Goal: Task Accomplishment & Management: Manage account settings

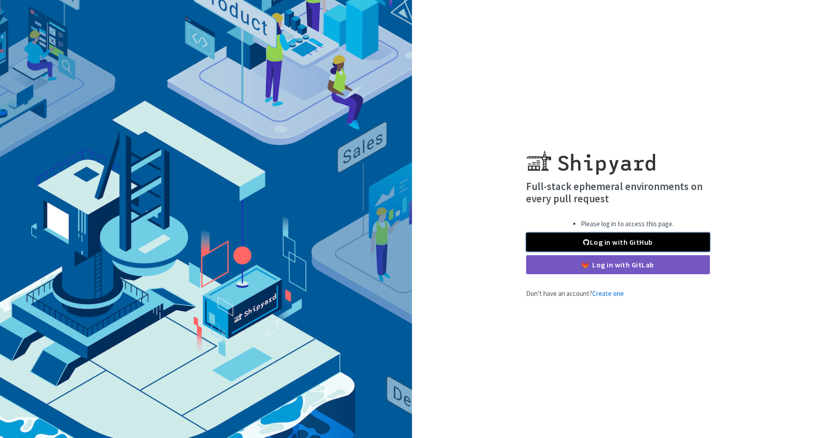
click at [606, 238] on link "Log in with GitHub" at bounding box center [618, 242] width 184 height 19
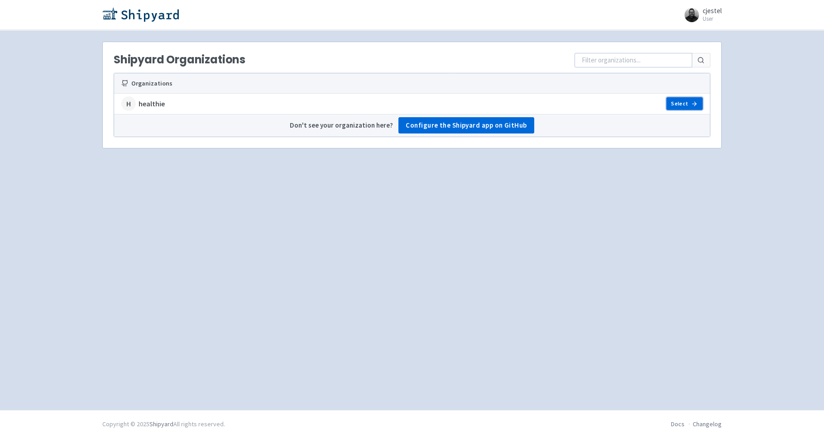
click at [686, 106] on link "Select" at bounding box center [684, 103] width 36 height 13
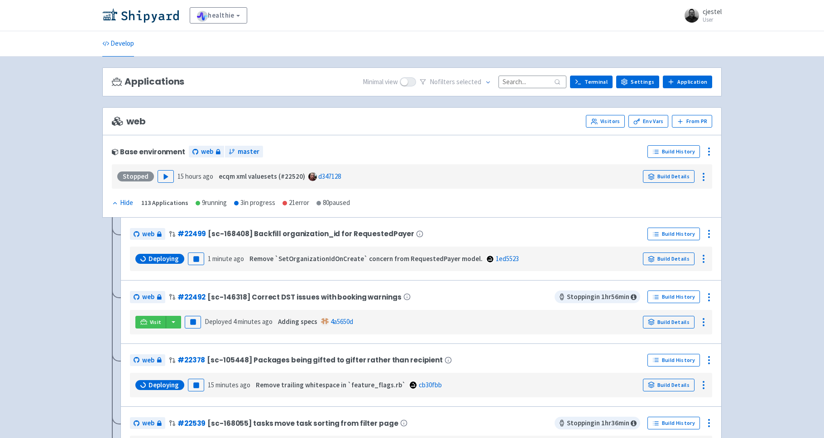
click at [703, 18] on small "User" at bounding box center [711, 20] width 19 height 6
click at [696, 39] on link "Profile" at bounding box center [694, 39] width 52 height 14
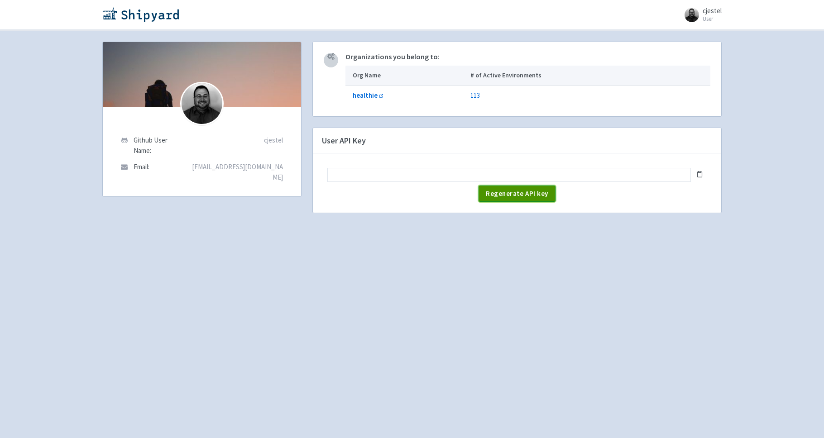
click at [520, 195] on span "Regenerate API key" at bounding box center [517, 193] width 62 height 9
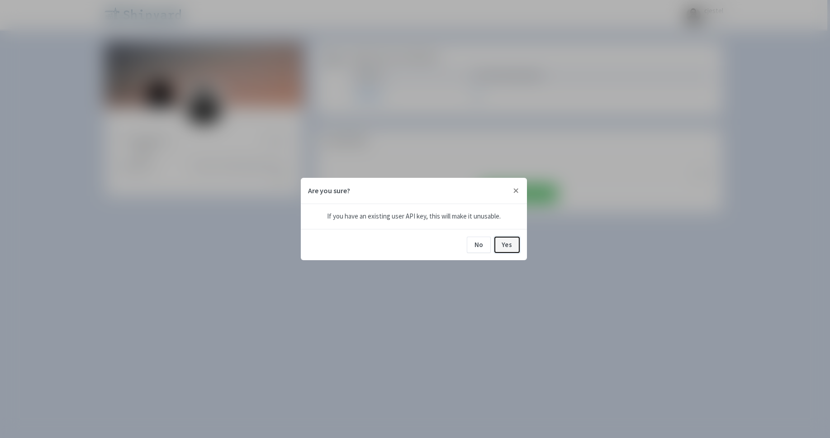
click at [515, 248] on button "Yes" at bounding box center [507, 245] width 25 height 16
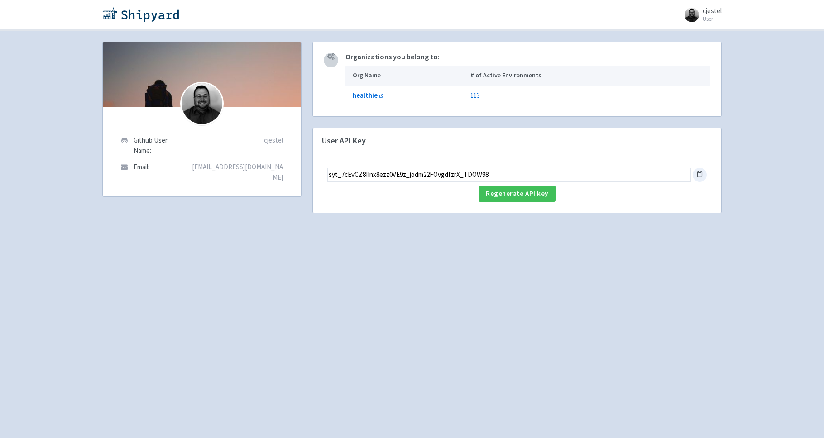
click at [701, 174] on icon at bounding box center [699, 174] width 7 height 7
click at [698, 174] on icon at bounding box center [699, 174] width 7 height 7
click at [175, 13] on img at bounding box center [140, 14] width 76 height 14
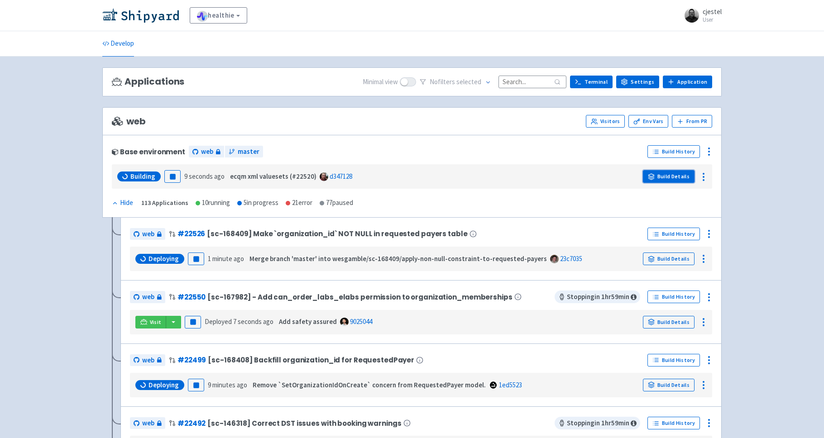
click at [667, 175] on link "Build Details" at bounding box center [669, 176] width 52 height 13
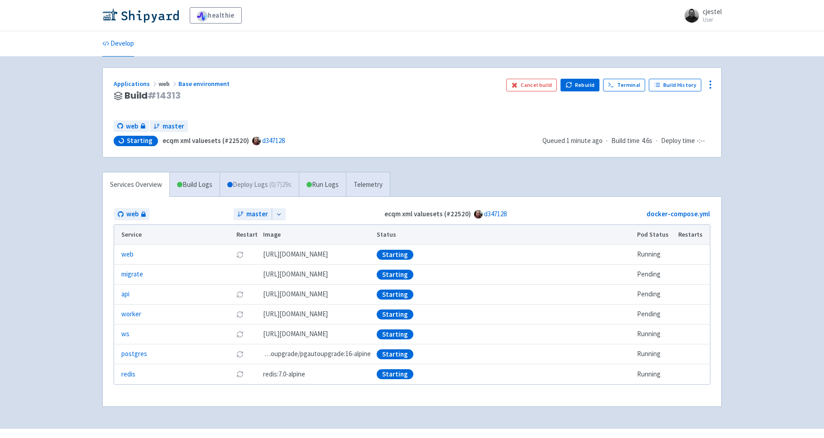
click at [250, 181] on link "Deploy Logs ( 0 / 7 ) 29s" at bounding box center [258, 184] width 79 height 25
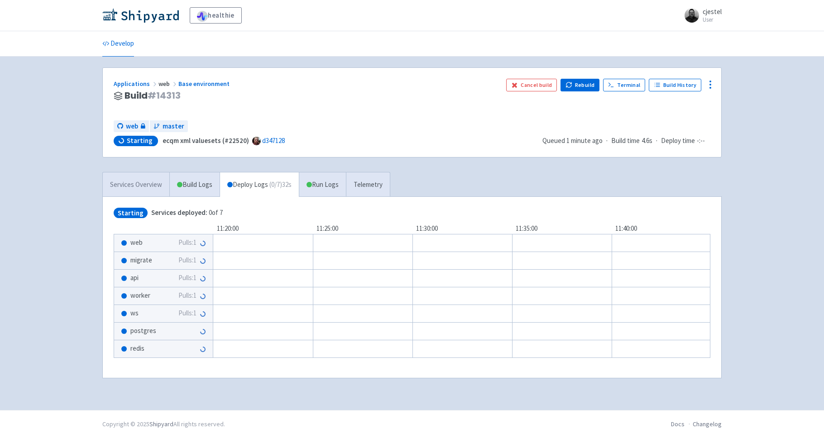
click at [135, 183] on link "Services Overview" at bounding box center [136, 184] width 67 height 25
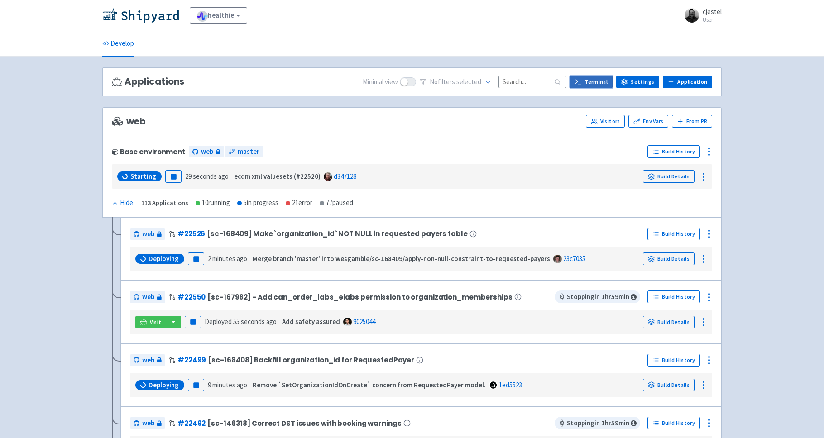
click at [581, 82] on icon at bounding box center [577, 81] width 7 height 7
click at [405, 132] on div "web Visitors Env Vars From PR" at bounding box center [411, 121] width 619 height 28
